Goal: Check status

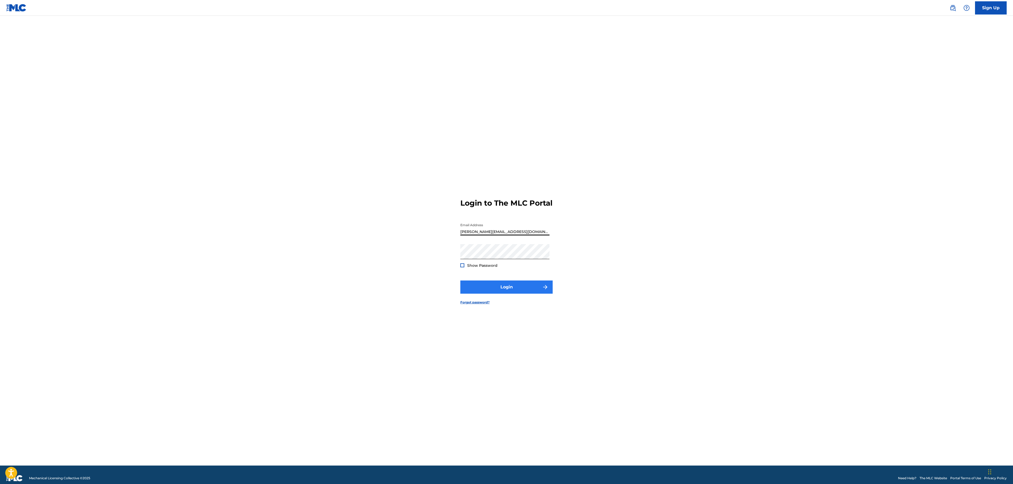
type input "[PERSON_NAME][EMAIL_ADDRESS][DOMAIN_NAME]"
click at [492, 287] on button "Login" at bounding box center [506, 287] width 92 height 13
click at [487, 259] on input "Code" at bounding box center [504, 251] width 89 height 15
paste input "143633"
type input "143633"
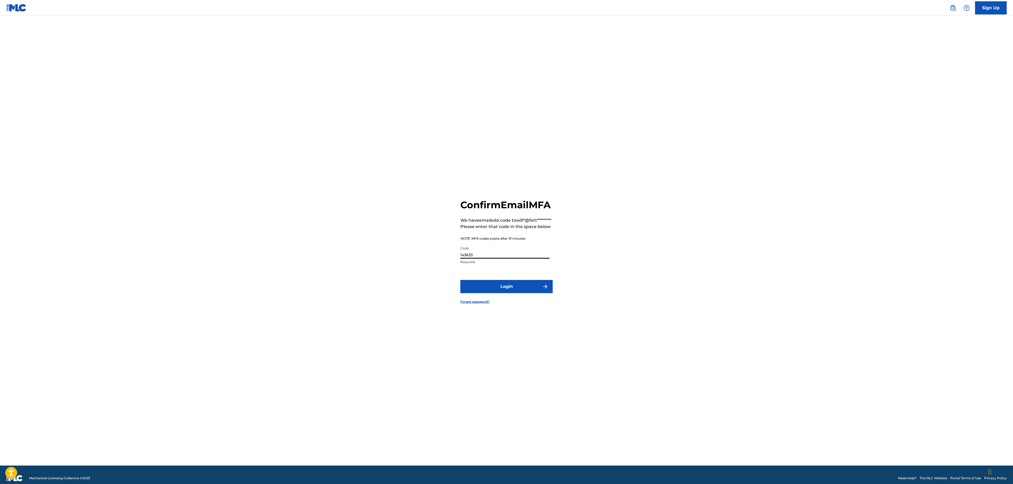
click at [493, 283] on form "Confirm Email MFA We have emailed a code to will*@fett********* Please enter th…" at bounding box center [506, 247] width 92 height 437
click at [496, 291] on button "Login" at bounding box center [506, 286] width 92 height 13
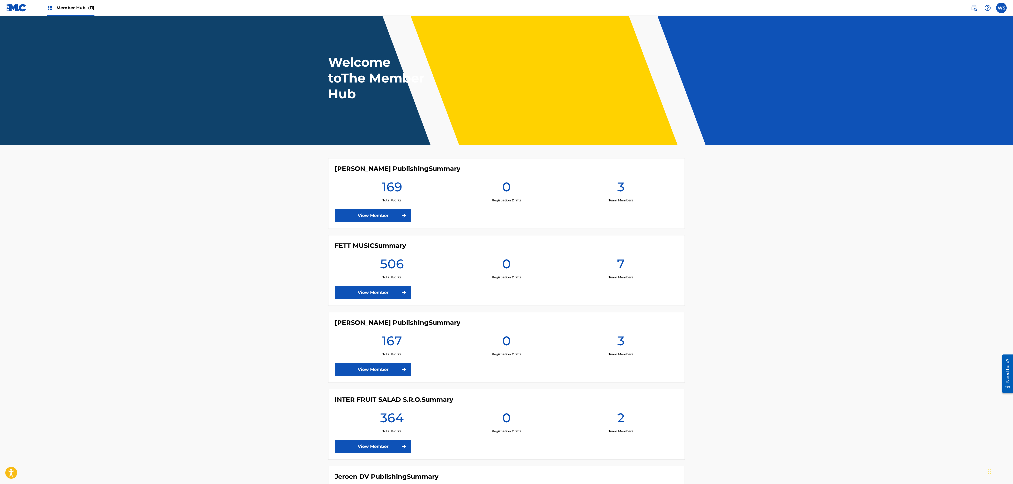
click at [386, 458] on div "INTER FRUIT SALAD S.R.O. Summary 364 Total Works 0 Registration Drafts 2 Team M…" at bounding box center [506, 424] width 357 height 71
click at [392, 452] on link "View Member" at bounding box center [373, 446] width 77 height 13
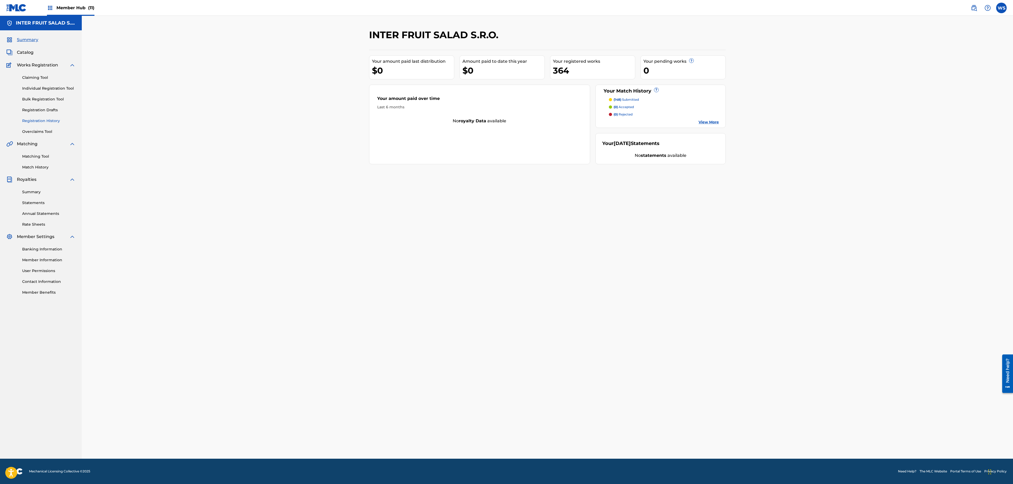
click at [44, 122] on link "Registration History" at bounding box center [48, 121] width 53 height 6
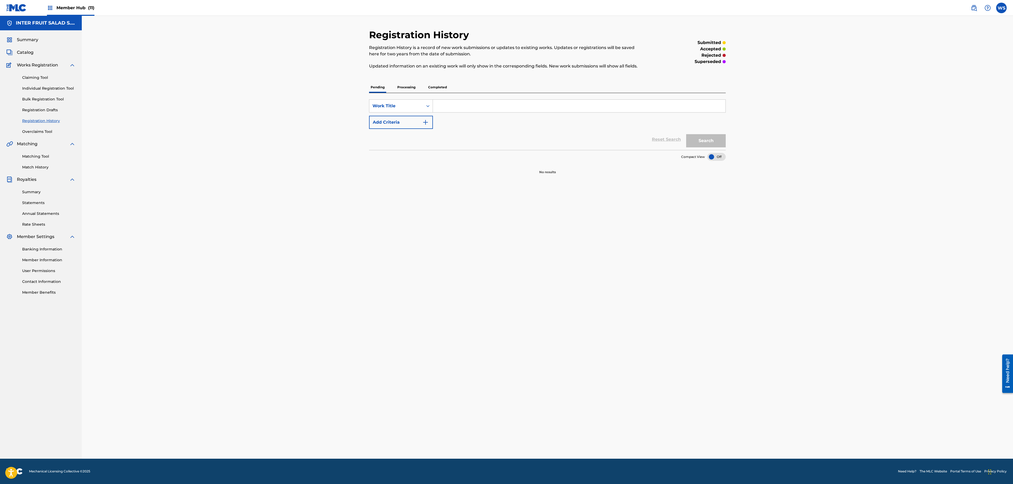
click at [392, 87] on div "Pending Processing Completed" at bounding box center [547, 87] width 357 height 11
click at [404, 89] on p "Processing" at bounding box center [406, 87] width 21 height 11
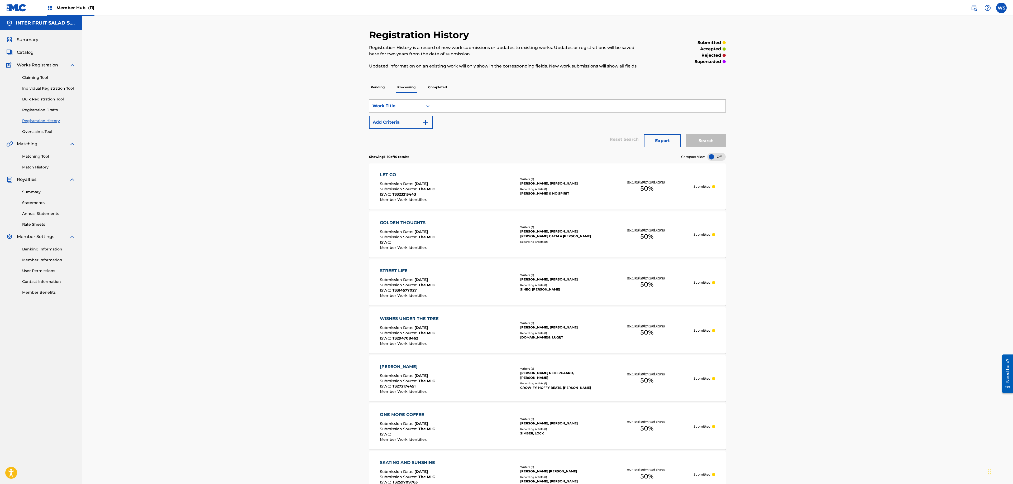
click at [436, 89] on p "Completed" at bounding box center [438, 87] width 22 height 11
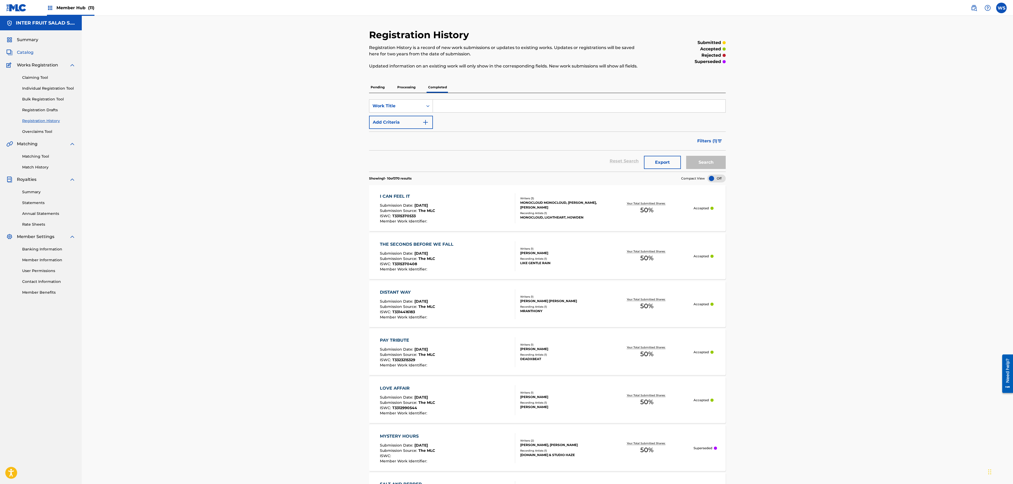
click at [26, 53] on span "Catalog" at bounding box center [25, 52] width 17 height 6
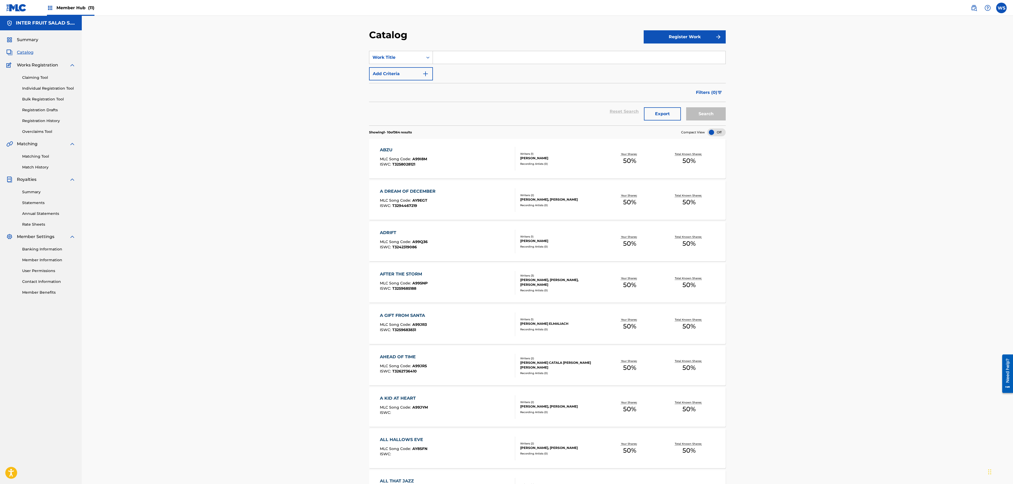
click at [35, 166] on link "Match History" at bounding box center [48, 168] width 53 height 6
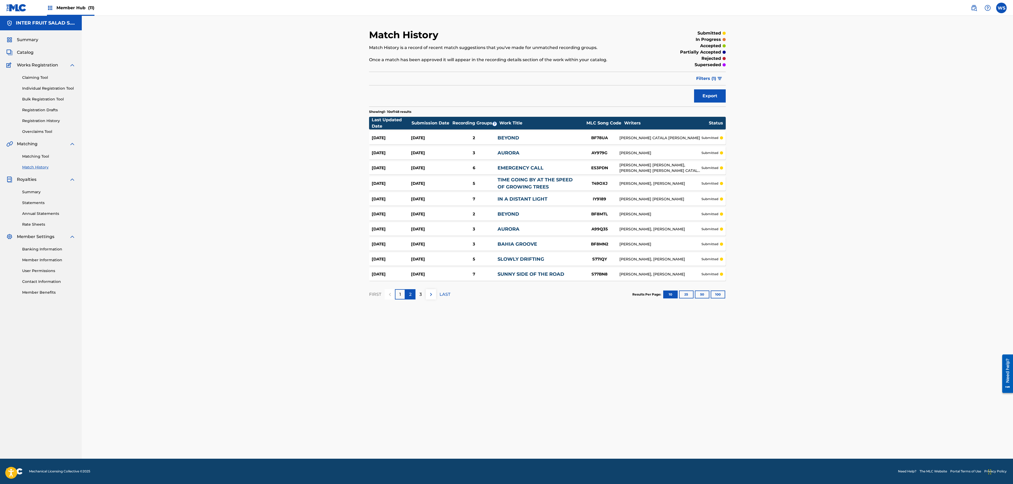
click at [410, 297] on p "2" at bounding box center [410, 295] width 2 height 6
click at [395, 298] on div "1" at bounding box center [400, 294] width 10 height 10
click at [713, 297] on button "100" at bounding box center [718, 295] width 15 height 8
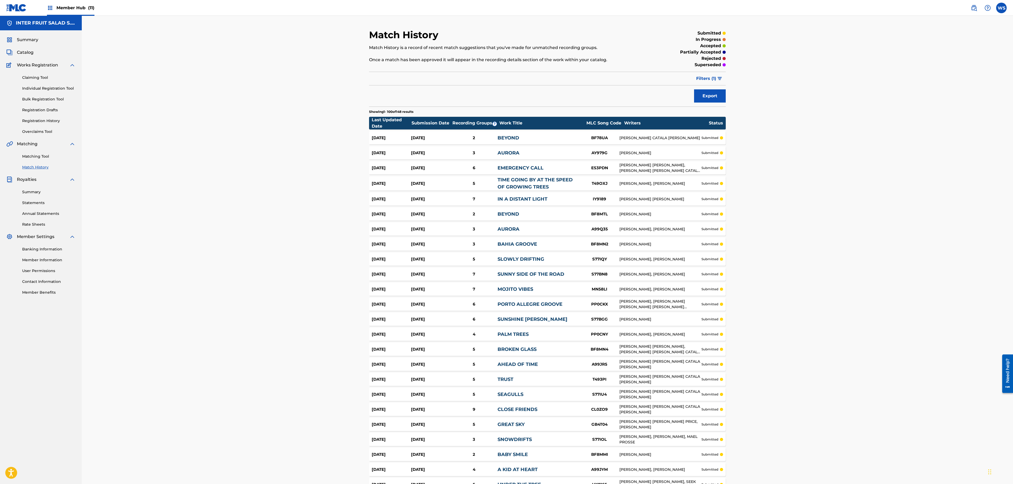
click at [25, 49] on div "Summary Catalog Works Registration Claiming Tool Individual Registration Tool B…" at bounding box center [41, 165] width 82 height 271
click at [23, 52] on span "Catalog" at bounding box center [25, 52] width 17 height 6
